Goal: Transaction & Acquisition: Subscribe to service/newsletter

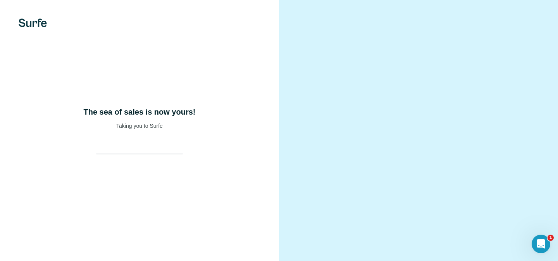
click at [177, 123] on div "The sea of sales is now yours! Taking you to Surfe" at bounding box center [139, 130] width 279 height 261
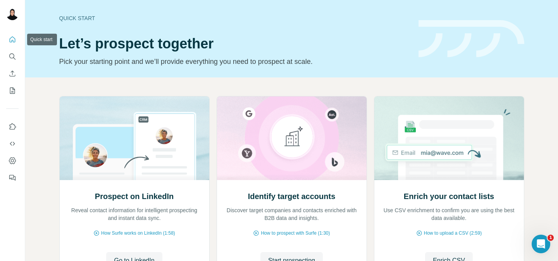
click at [12, 36] on icon "Quick start" at bounding box center [13, 40] width 8 height 8
click at [14, 53] on icon "Search" at bounding box center [13, 57] width 8 height 8
click at [13, 43] on icon "Quick start" at bounding box center [13, 40] width 8 height 8
